Goal: Navigation & Orientation: Find specific page/section

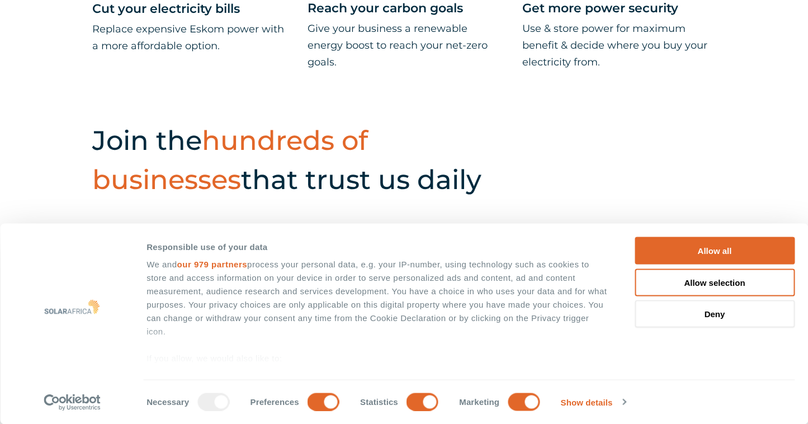
scroll to position [643, 0]
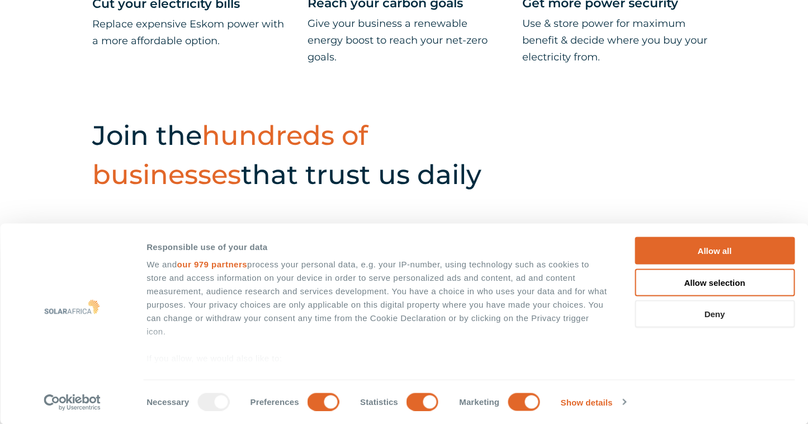
click at [646, 324] on button "Deny" at bounding box center [714, 313] width 160 height 27
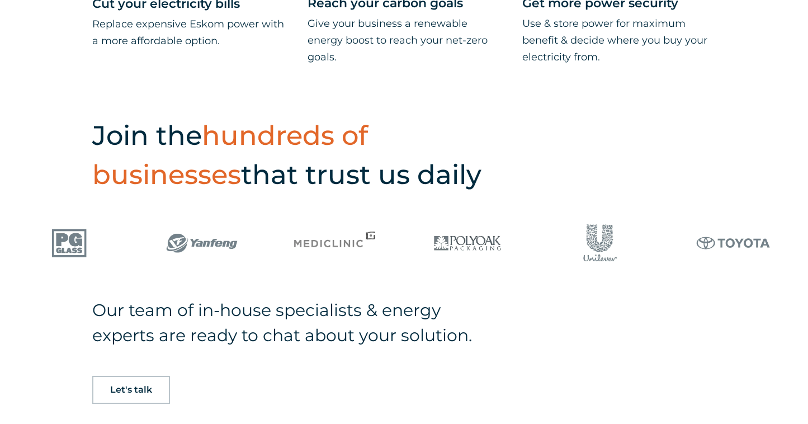
click at [717, 312] on div "Our team of in-house specialists & energy experts are ready to chat about your …" at bounding box center [404, 383] width 808 height 173
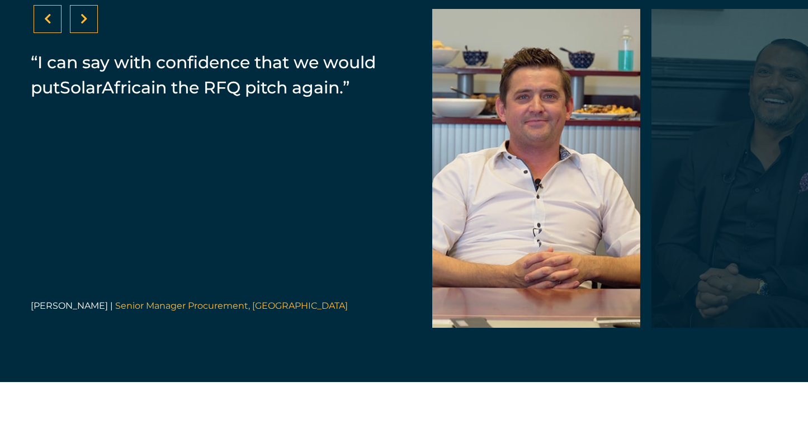
scroll to position [2370, 0]
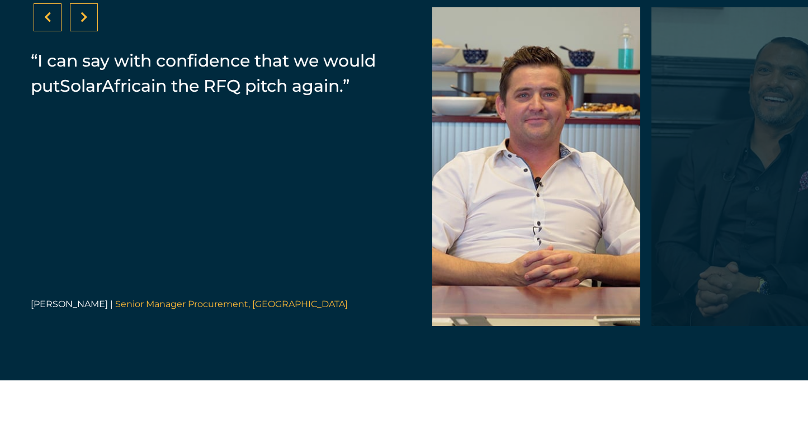
click at [86, 23] on icon at bounding box center [83, 17] width 7 height 11
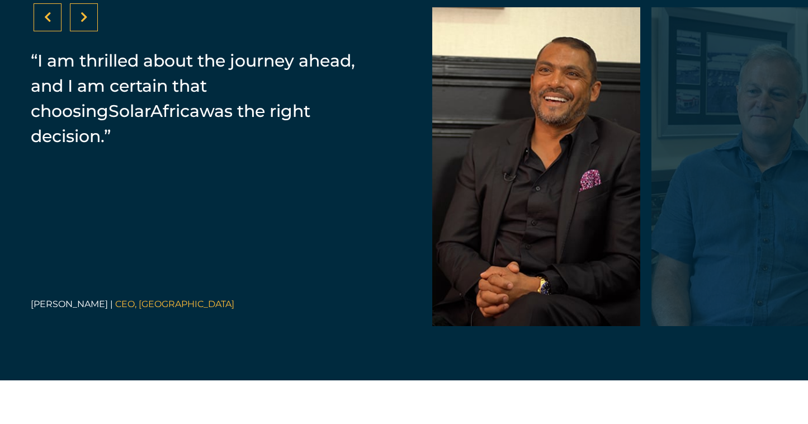
click at [86, 23] on icon at bounding box center [83, 17] width 7 height 11
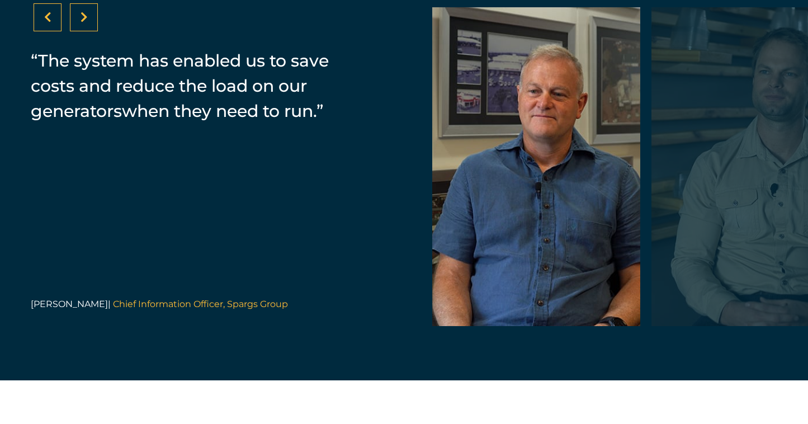
click at [86, 23] on icon at bounding box center [83, 17] width 7 height 11
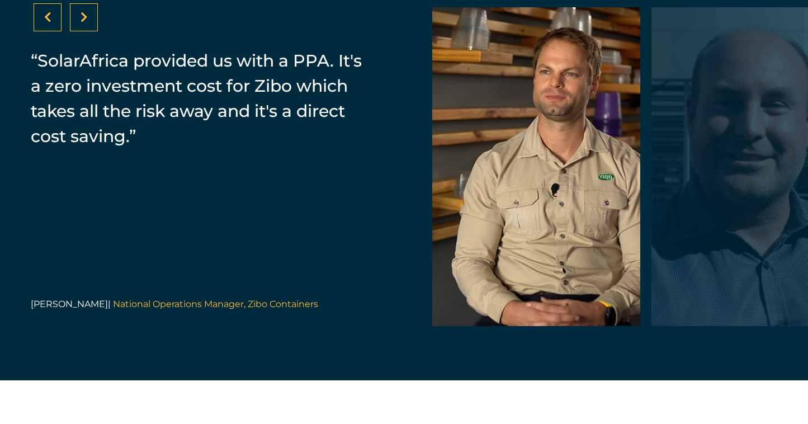
click at [84, 23] on icon at bounding box center [83, 17] width 7 height 11
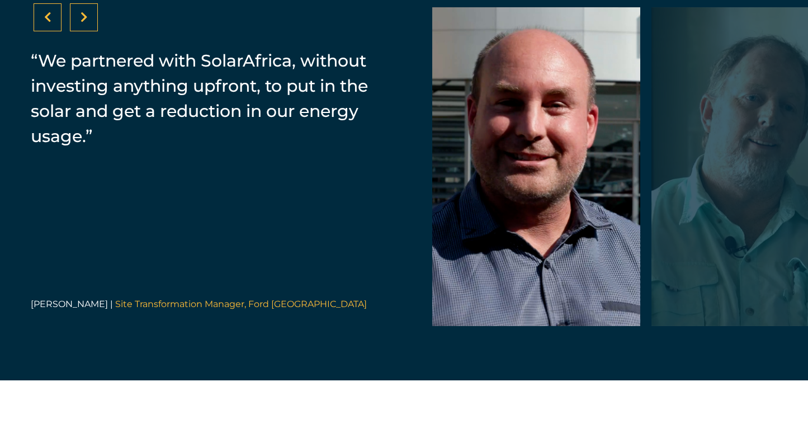
click at [84, 23] on icon at bounding box center [83, 17] width 7 height 11
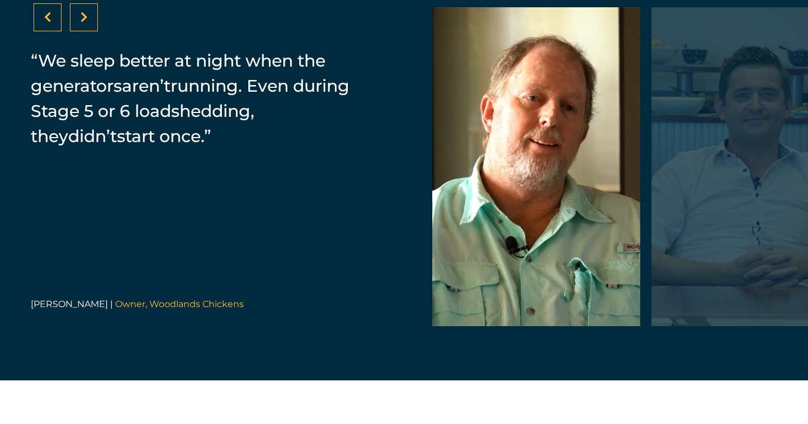
click at [84, 23] on icon at bounding box center [83, 17] width 7 height 11
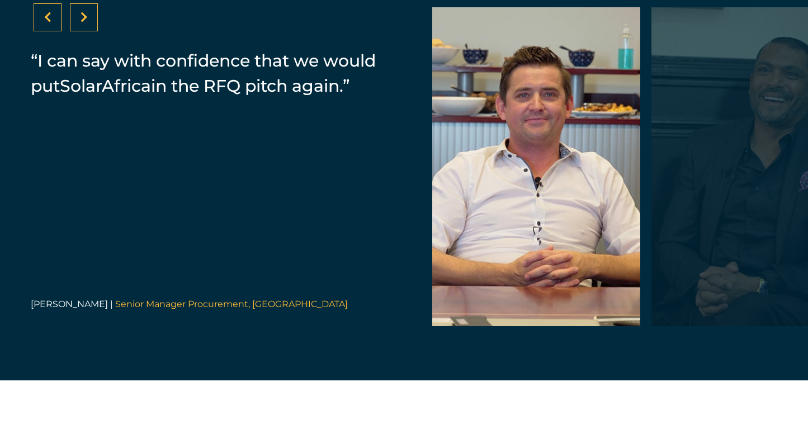
click at [84, 23] on icon at bounding box center [83, 17] width 7 height 11
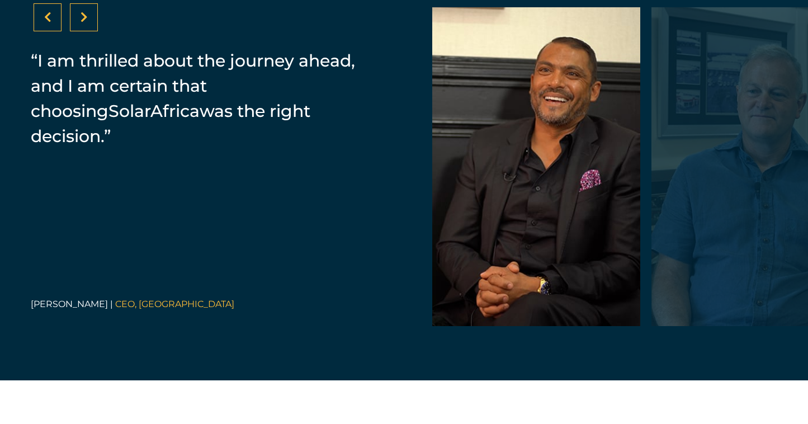
click at [84, 23] on icon at bounding box center [83, 17] width 7 height 11
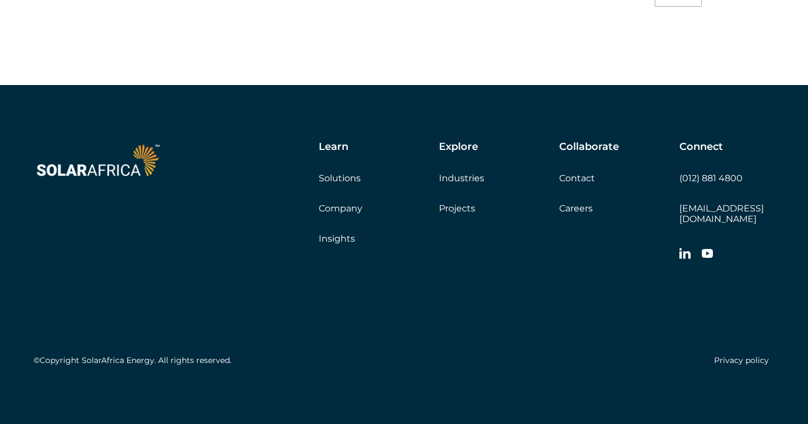
scroll to position [3213, 0]
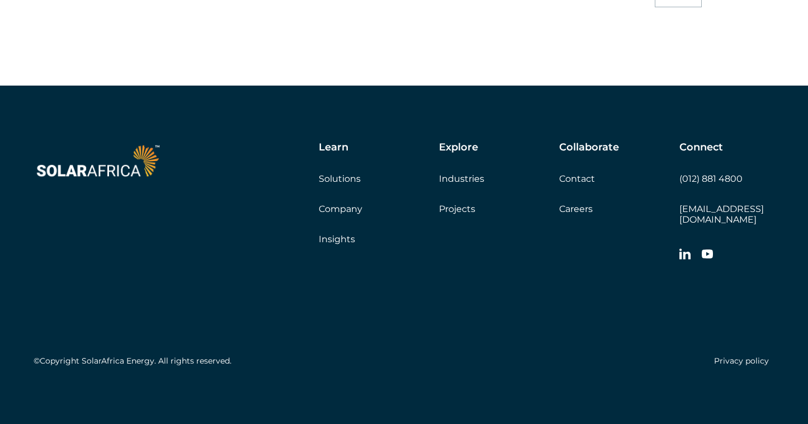
click at [348, 184] on link "Solutions" at bounding box center [340, 178] width 42 height 11
